Goal: Check status

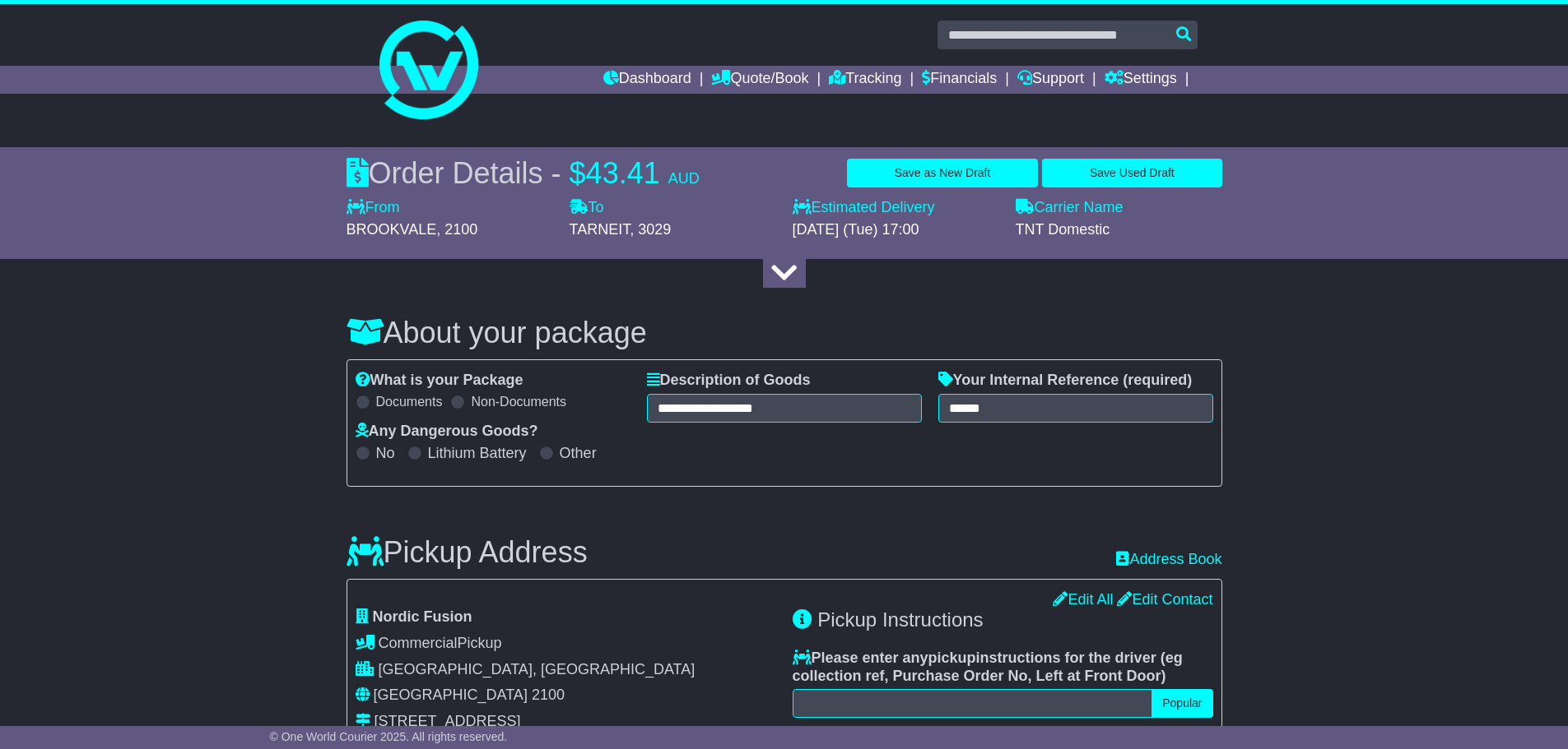
select select "****"
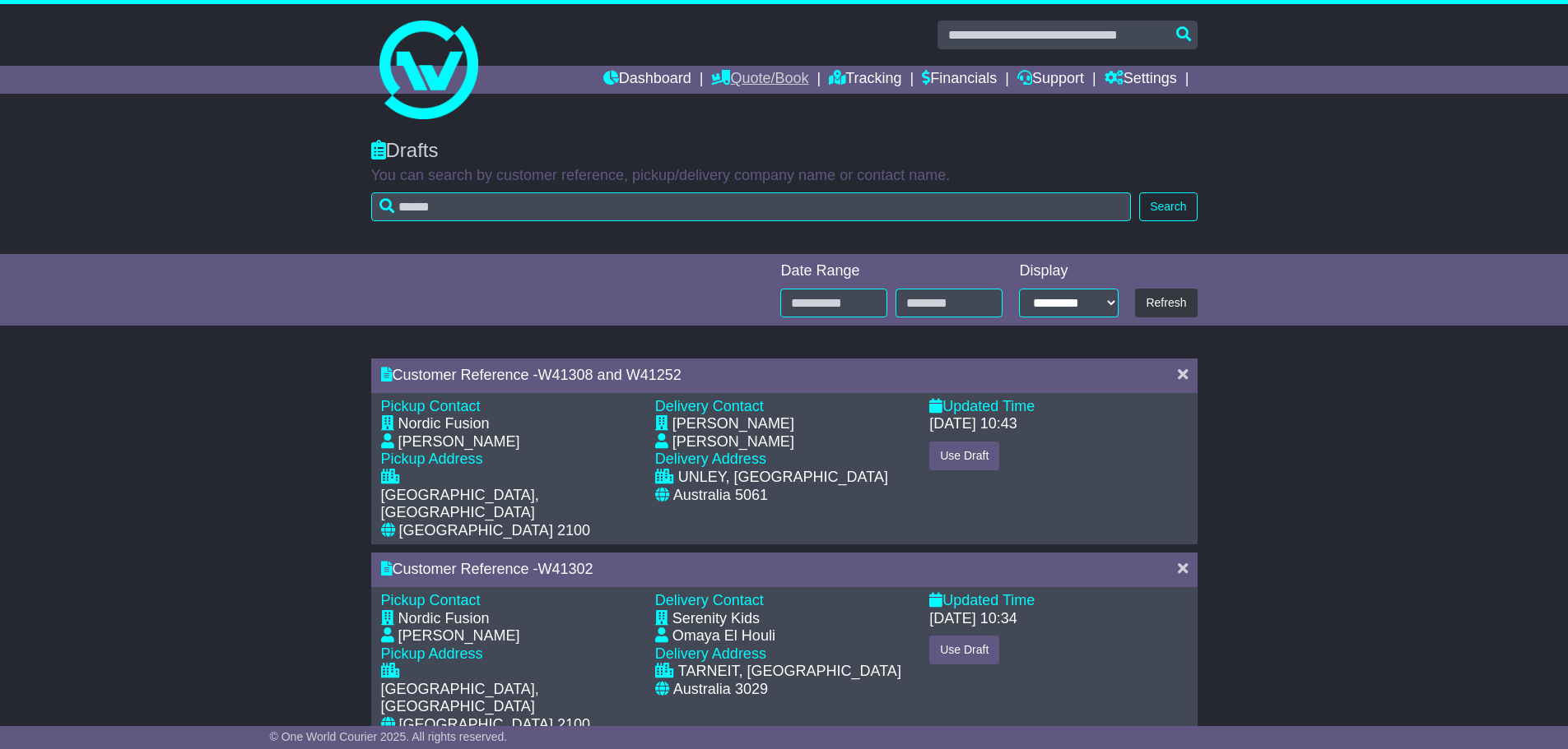
click at [757, 80] on link "Quote/Book" at bounding box center [760, 80] width 97 height 28
click at [655, 76] on link "Dashboard" at bounding box center [647, 80] width 88 height 28
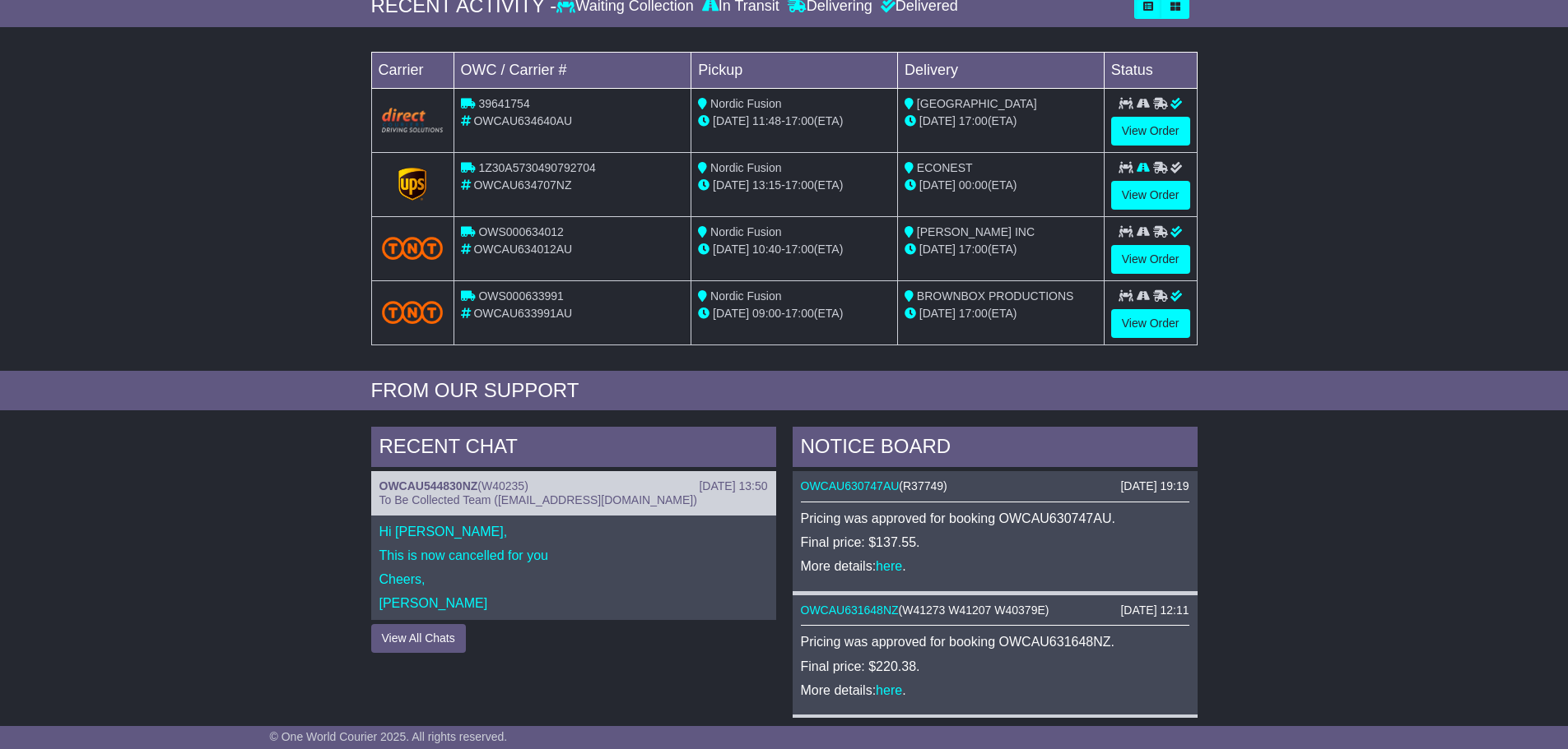
scroll to position [246, 0]
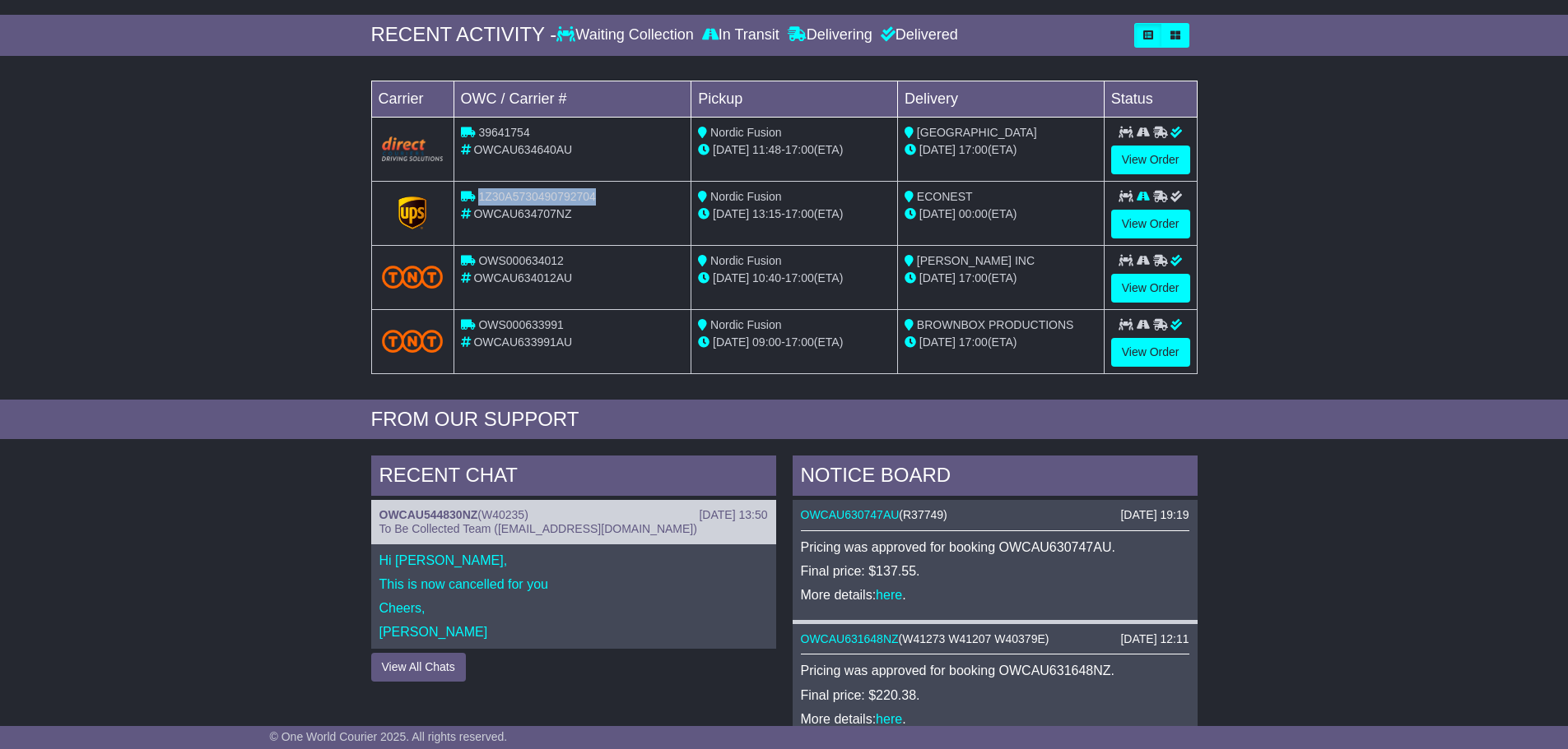
drag, startPoint x: 626, startPoint y: 196, endPoint x: 478, endPoint y: 194, distance: 148.0
click at [478, 194] on div "1Z30A5730490792704" at bounding box center [573, 197] width 224 height 17
copy span "1Z30A5730490792704"
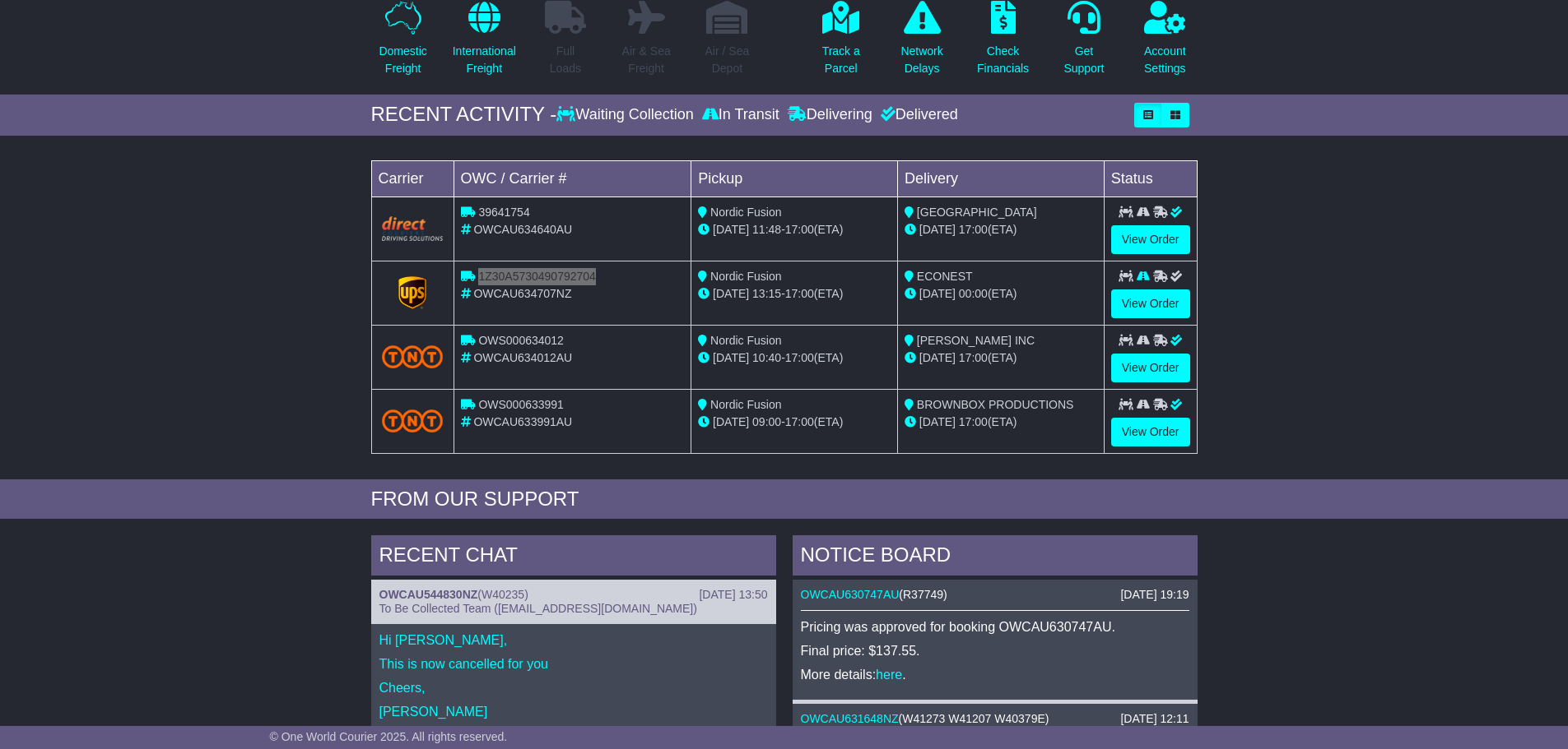
scroll to position [82, 0]
